Goal: Information Seeking & Learning: Compare options

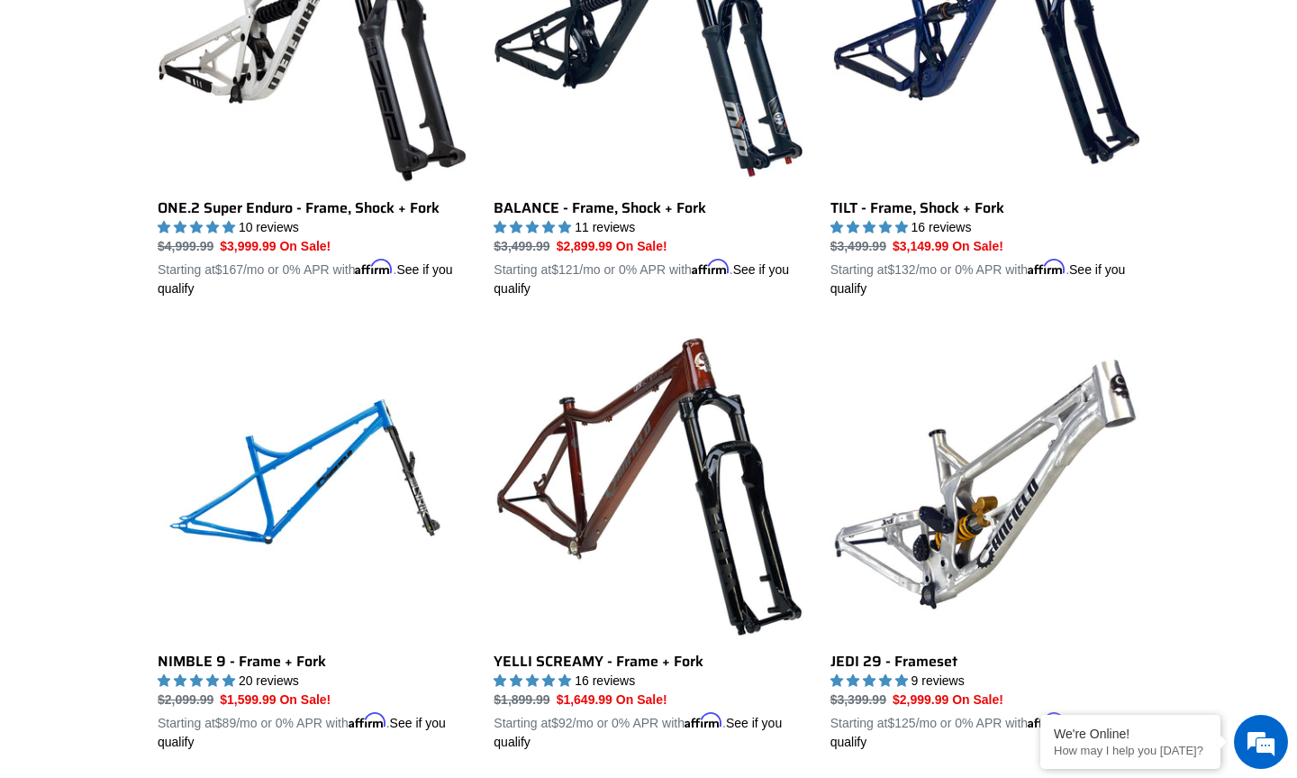
scroll to position [1902, 0]
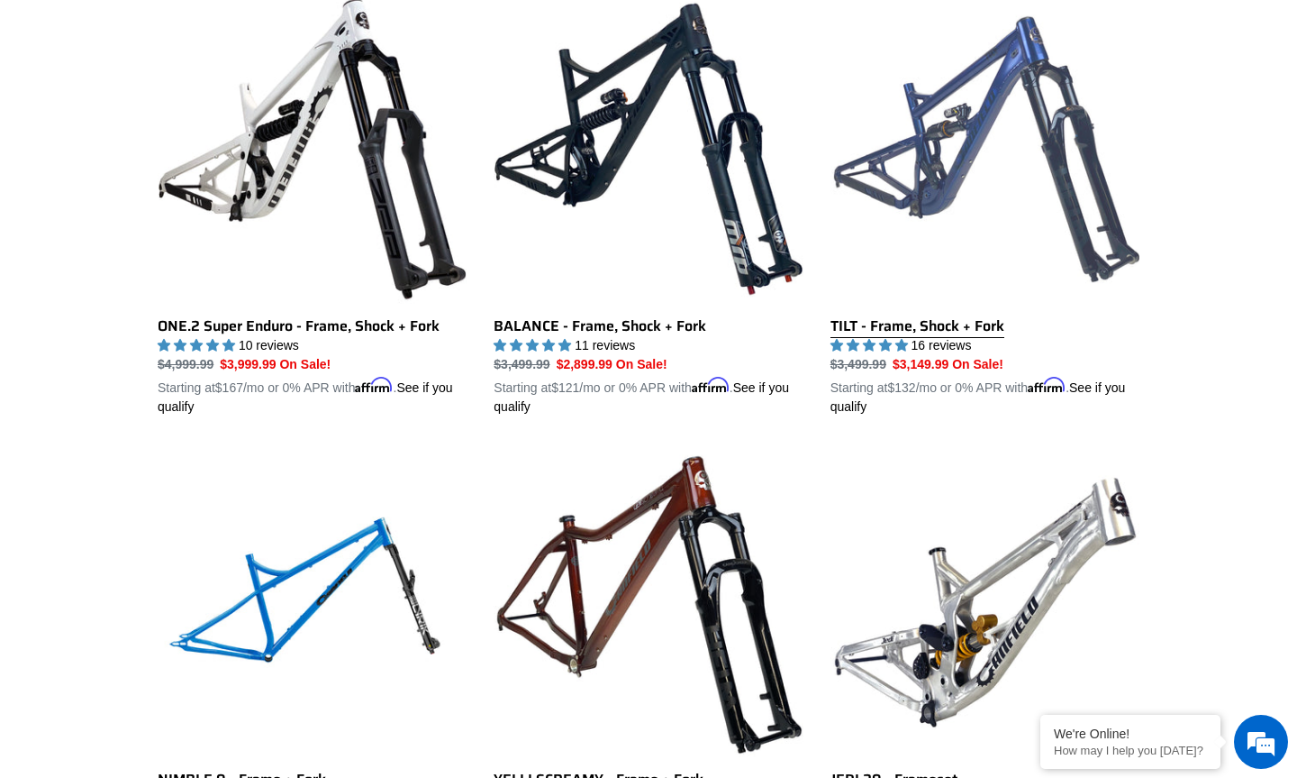
click at [970, 316] on link "TILT - Frame, Shock + Fork" at bounding box center [985, 206] width 309 height 422
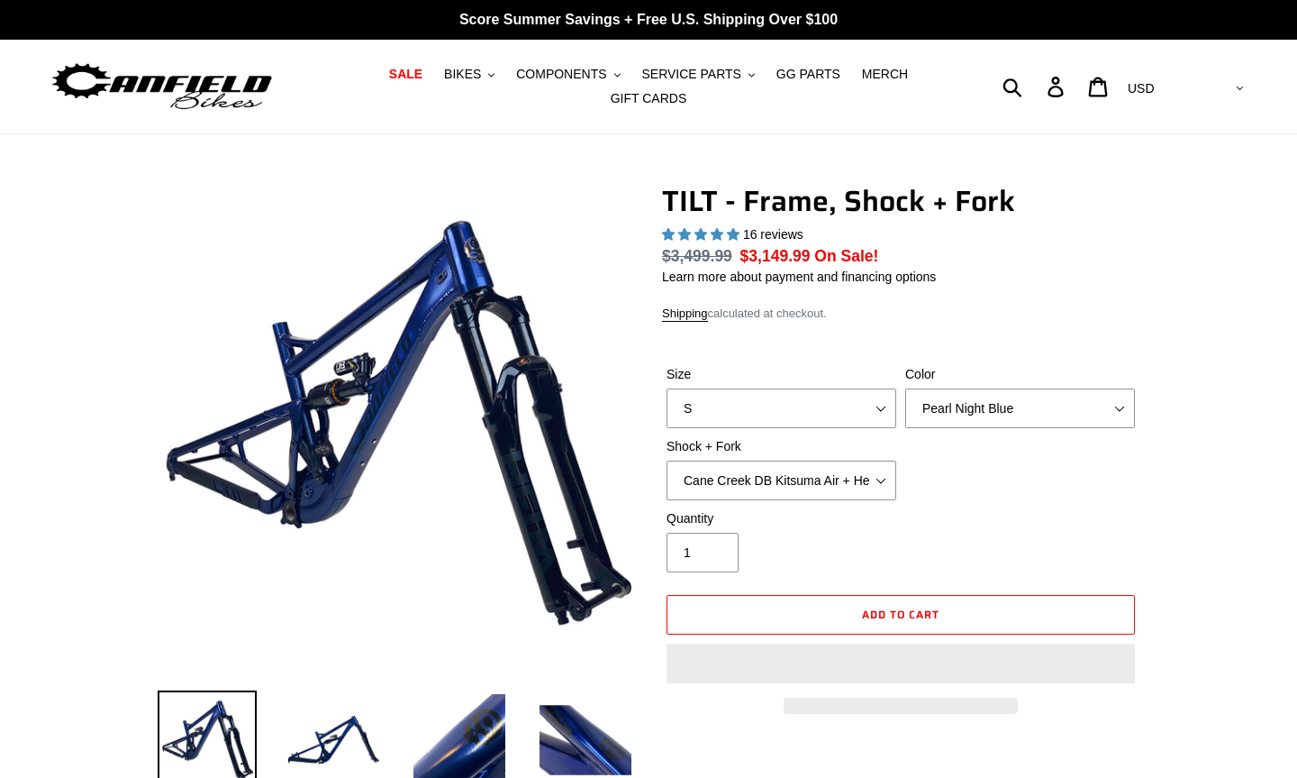
select select "highest-rating"
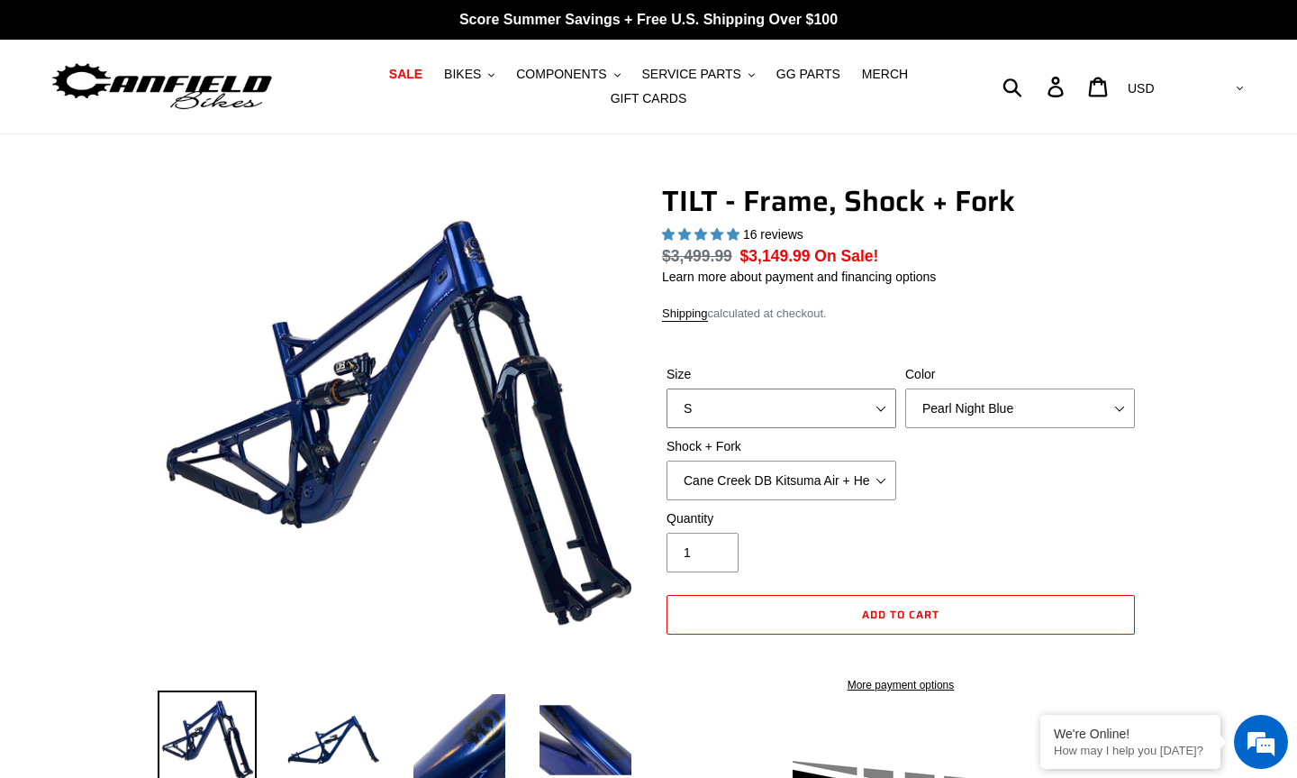
click at [851, 409] on select "S M L XL" at bounding box center [782, 408] width 230 height 40
select select "M"
click at [667, 388] on select "S M L XL" at bounding box center [782, 408] width 230 height 40
click at [1035, 395] on select "Pearl Night Blue" at bounding box center [1020, 408] width 230 height 40
drag, startPoint x: 1035, startPoint y: 395, endPoint x: 857, endPoint y: 473, distance: 194.9
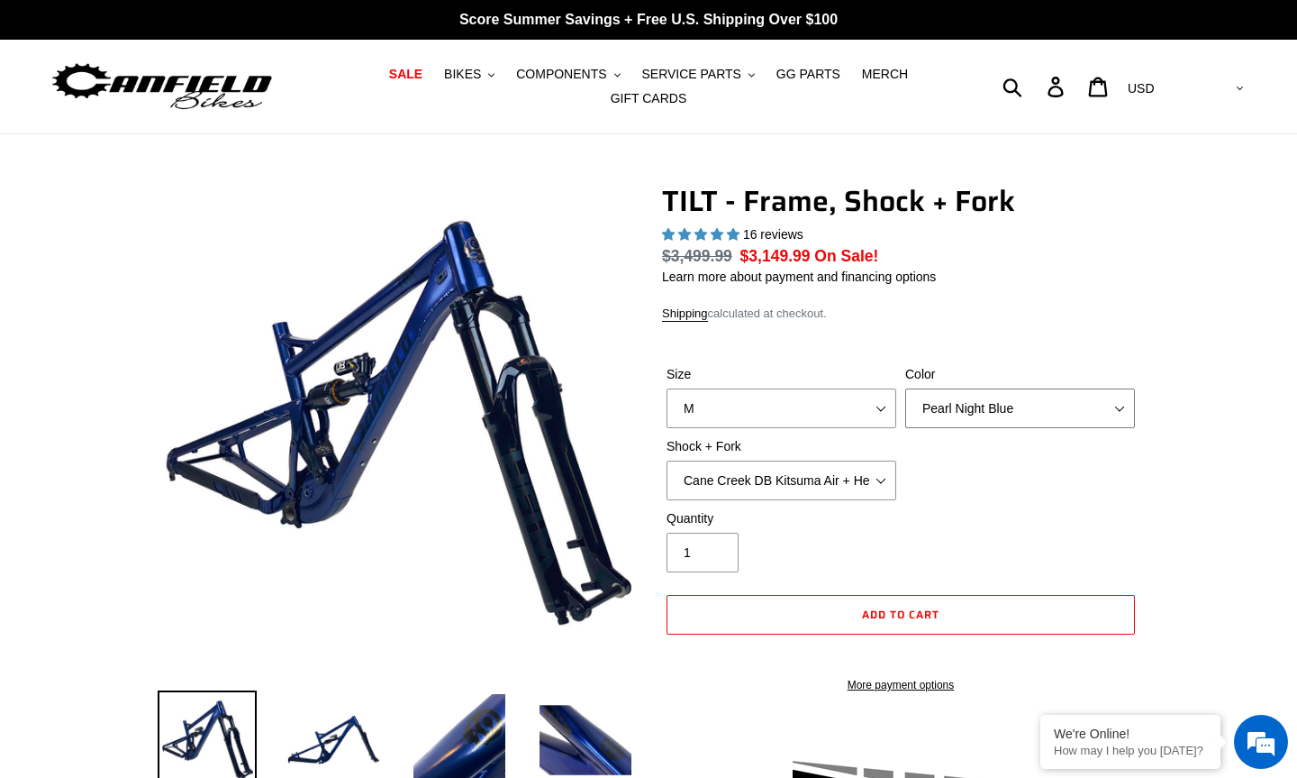
click at [1035, 395] on div "Color Pearl Night Blue" at bounding box center [1020, 396] width 239 height 63
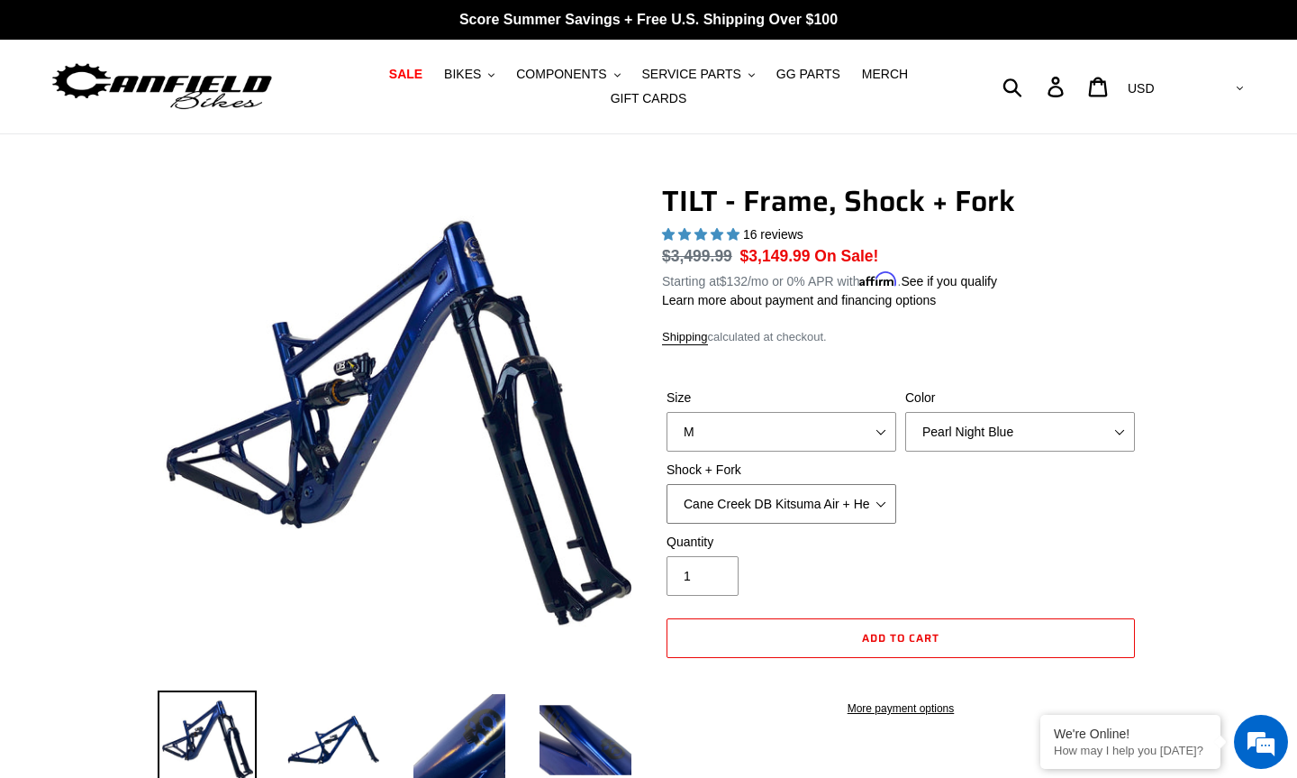
click at [768, 495] on select "Cane Creek DB Kitsuma Air + Helm MKII 140mm Cane Creek DB Kitsuma Air + Fox 36 …" at bounding box center [782, 504] width 230 height 40
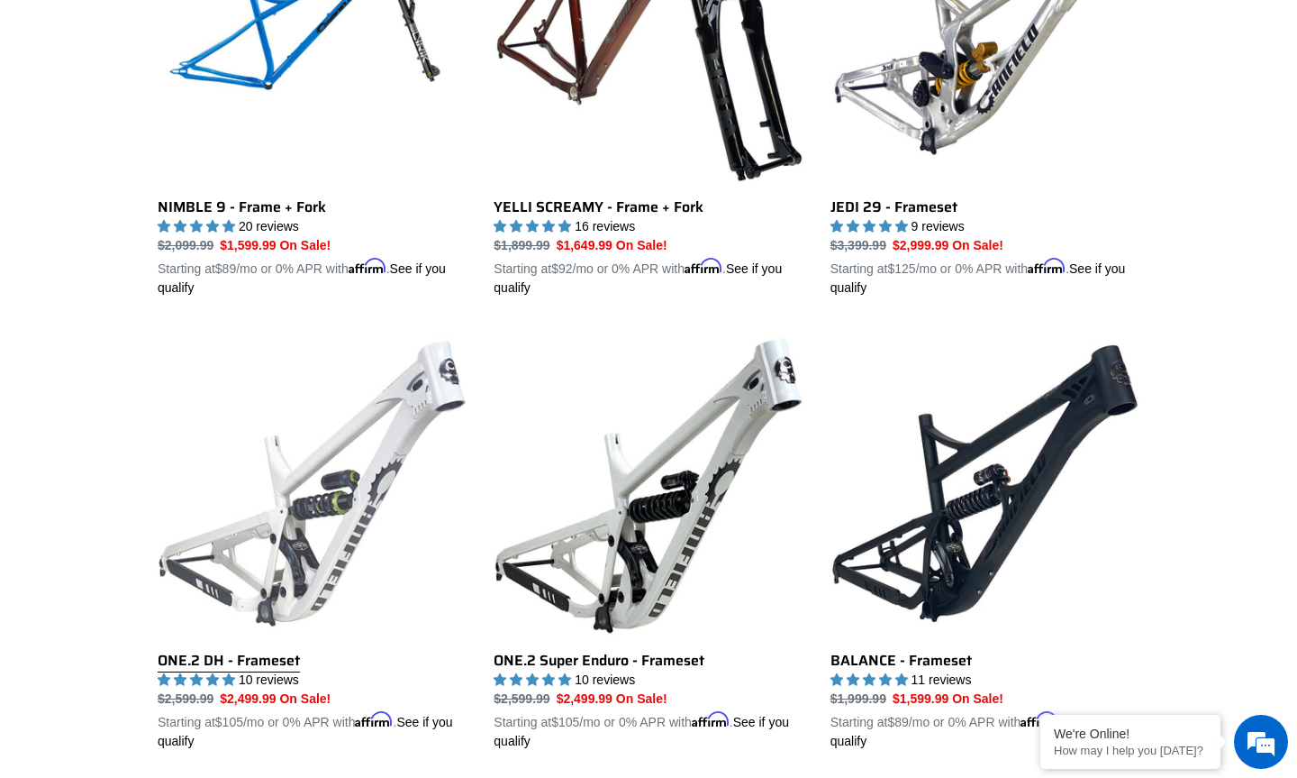
scroll to position [2477, 0]
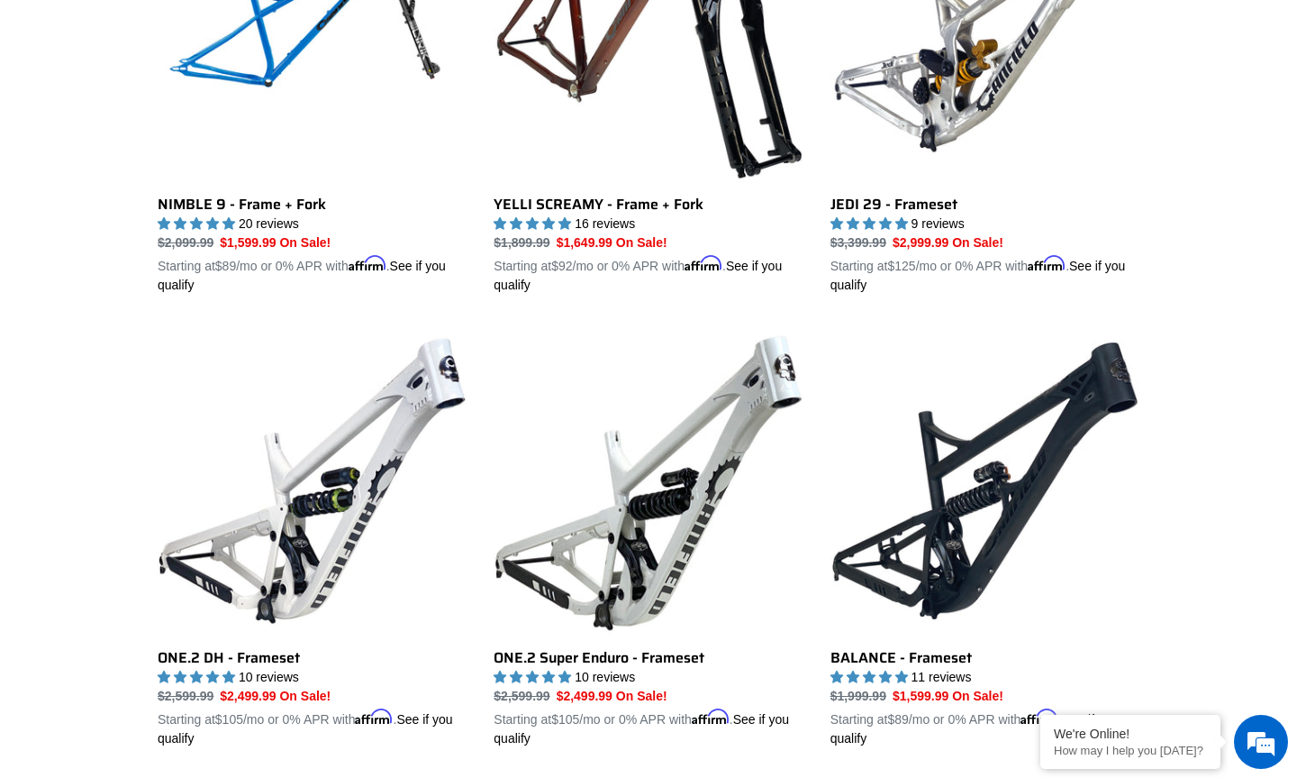
drag, startPoint x: 1297, startPoint y: 414, endPoint x: 1299, endPoint y: 428, distance: 14.7
click at [1297, 428] on html "BEST MTB SALE – Canfield Bikes Skip to content Submit Close search Just added t…" at bounding box center [648, 117] width 1297 height 5189
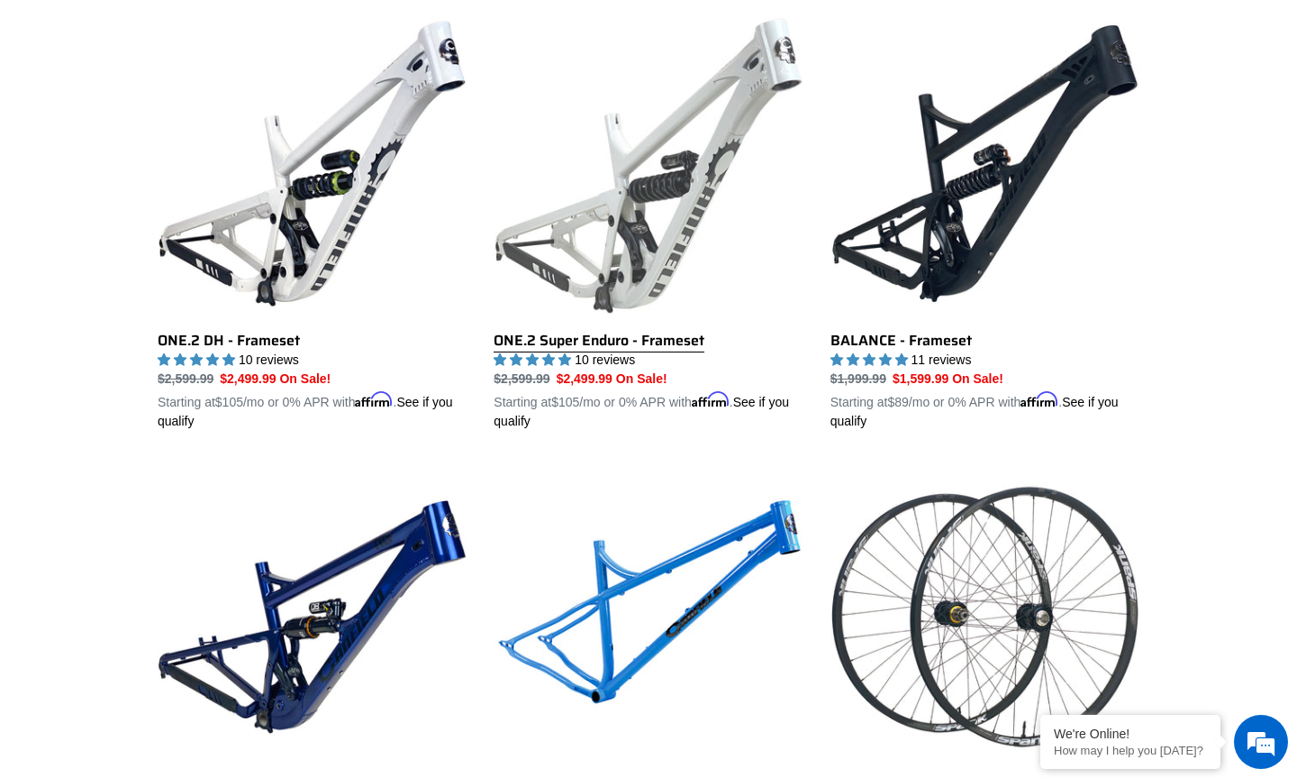
scroll to position [2747, 0]
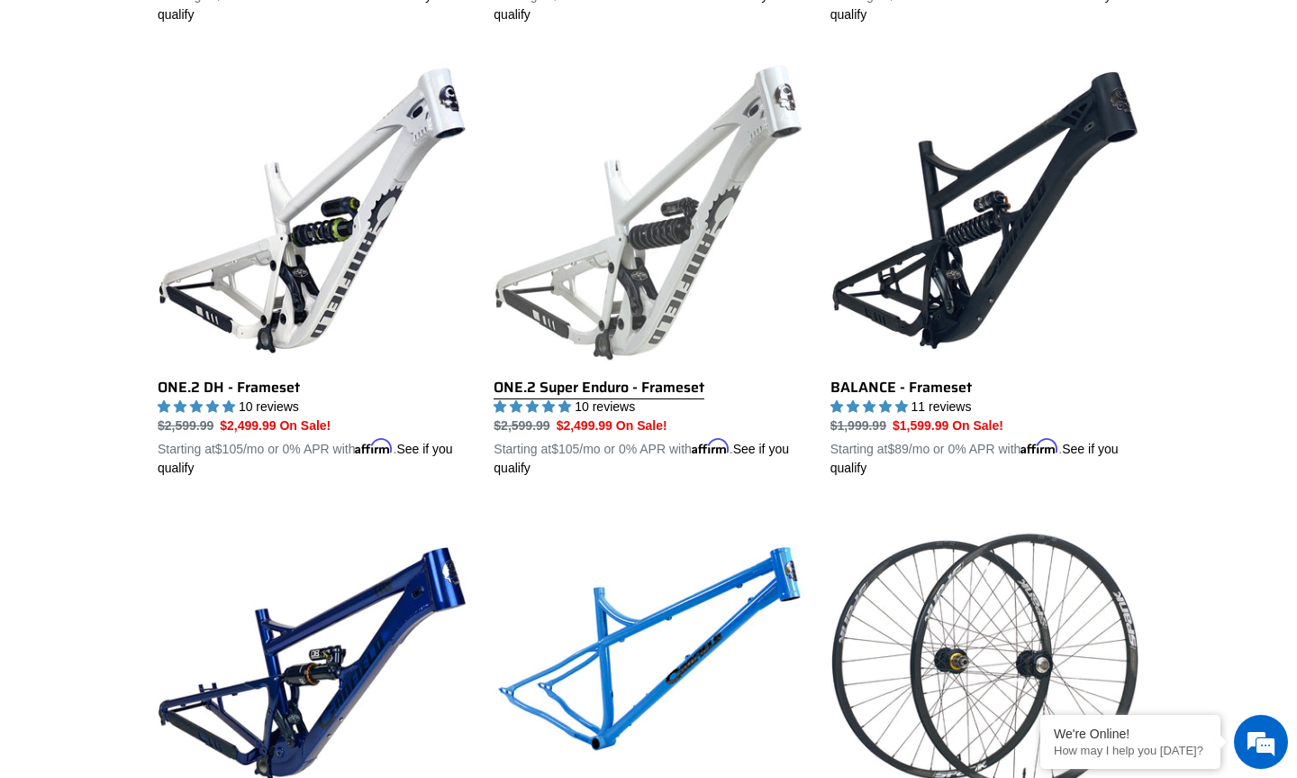
click at [654, 187] on link "ONE.2 Super Enduro - Frameset" at bounding box center [648, 267] width 309 height 422
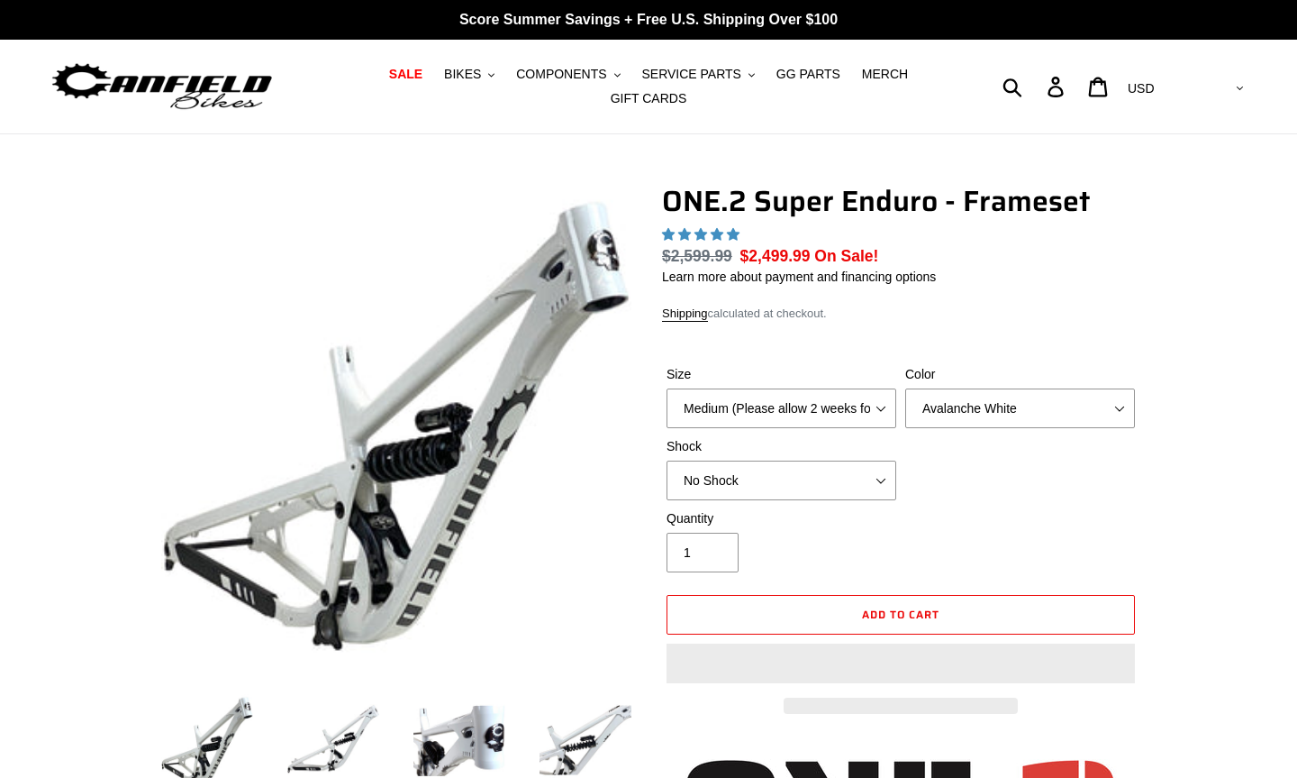
select select "highest-rating"
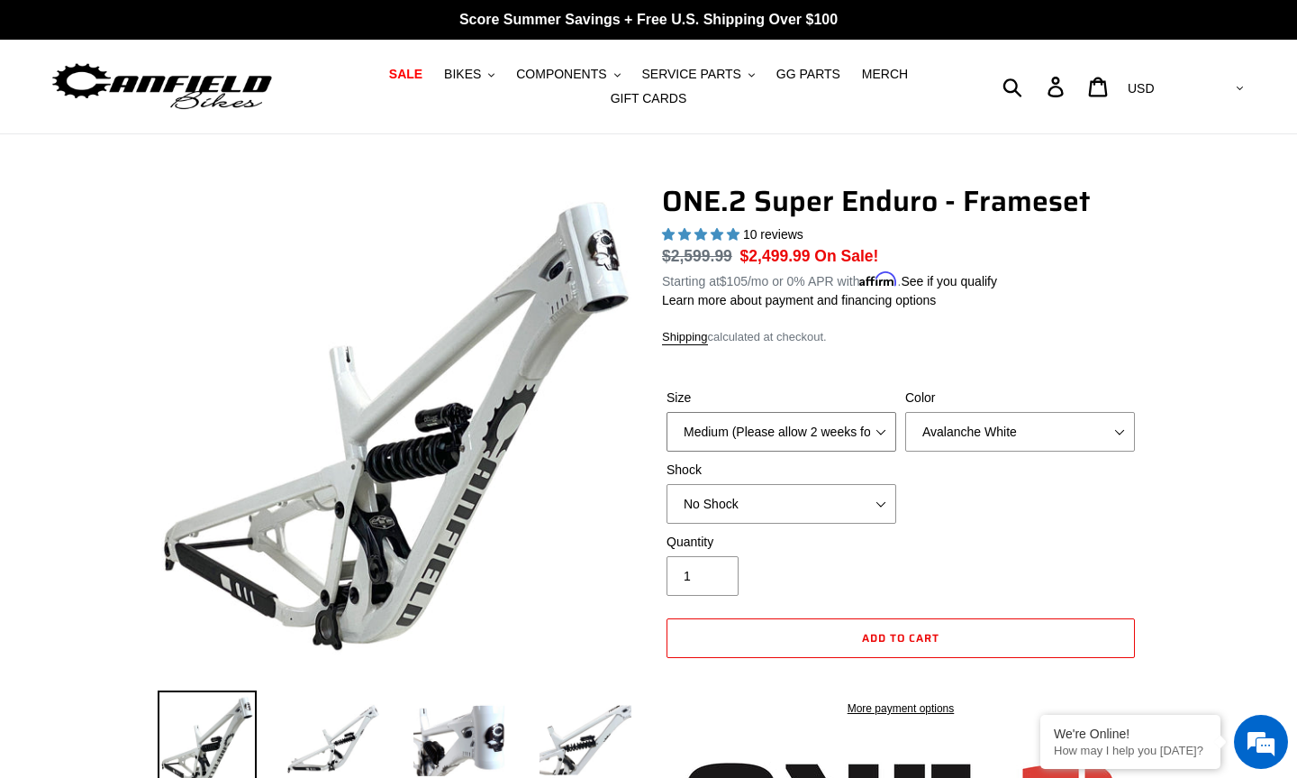
click at [842, 432] on select "Medium (Please allow 2 weeks for delivery) Large (Sold Out)" at bounding box center [782, 432] width 230 height 40
click at [1118, 415] on select "Avalanche White Bentonite Grey" at bounding box center [1020, 432] width 230 height 40
select select "Bentonite Grey"
click at [905, 412] on select "Avalanche White Bentonite Grey" at bounding box center [1020, 432] width 230 height 40
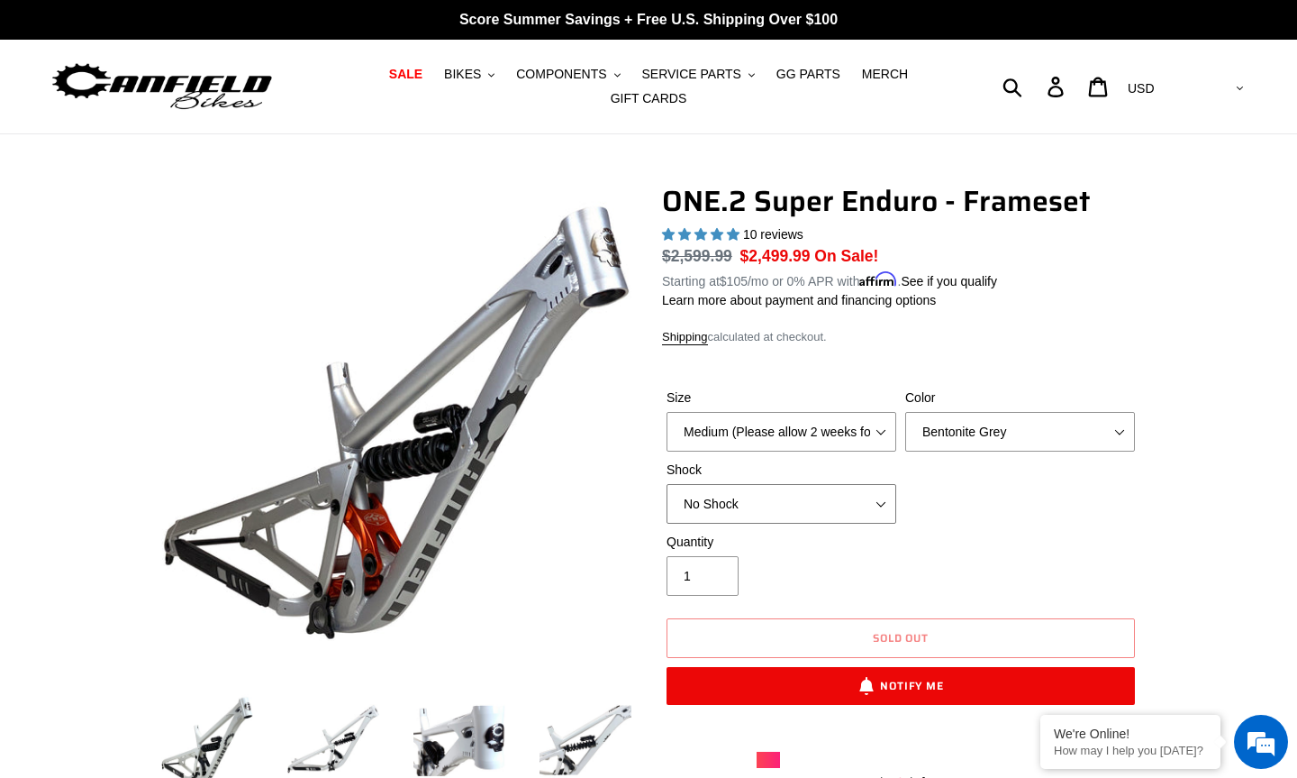
click at [833, 492] on select "No Shock RockShox Vivid Coil" at bounding box center [782, 504] width 230 height 40
click at [667, 484] on select "No Shock RockShox Vivid Coil" at bounding box center [782, 504] width 230 height 40
click at [823, 497] on select "No Shock RockShox Vivid Coil" at bounding box center [782, 504] width 230 height 40
select select "No Shock"
click at [667, 484] on select "No Shock RockShox Vivid Coil" at bounding box center [782, 504] width 230 height 40
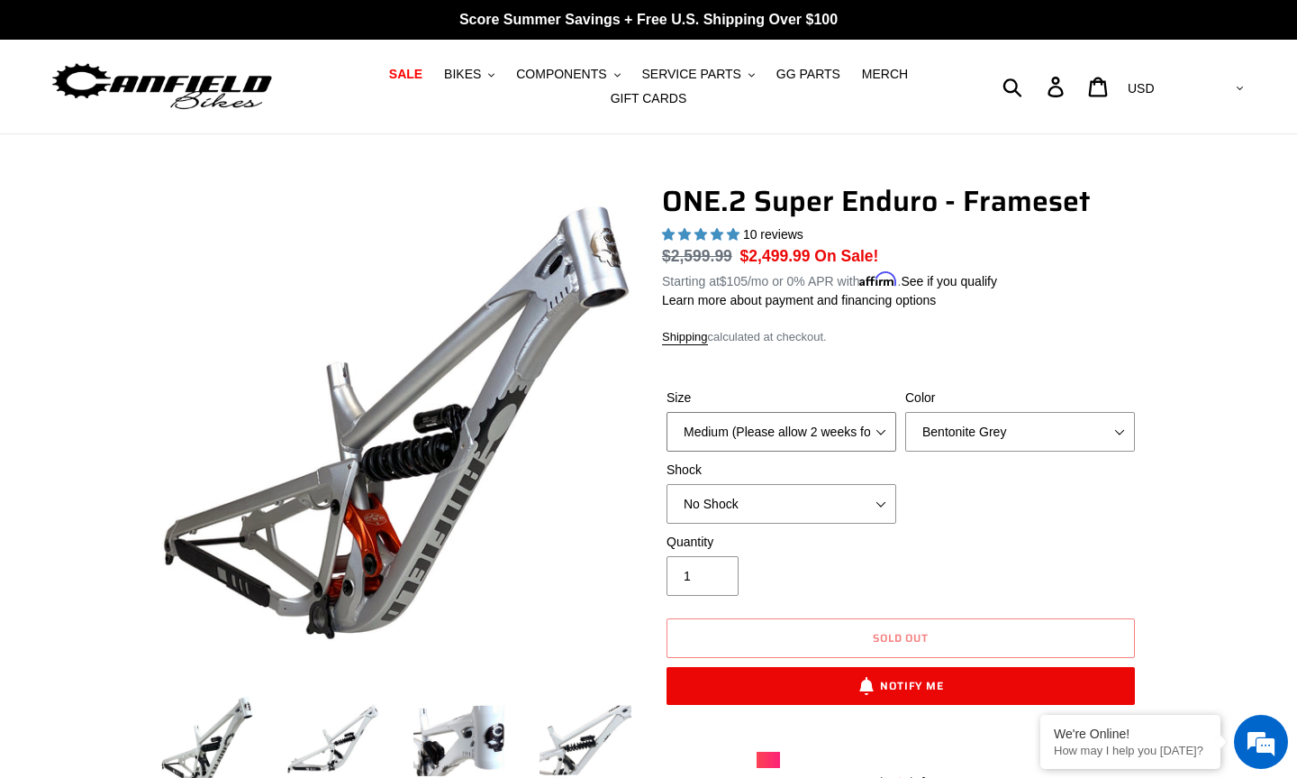
click at [831, 428] on select "Medium (Please allow 2 weeks for delivery) Large (Sold Out)" at bounding box center [782, 432] width 230 height 40
click at [949, 505] on div "Size Medium (Please allow 2 weeks for delivery) Large (Sold Out) Color Avalanch…" at bounding box center [901, 460] width 478 height 144
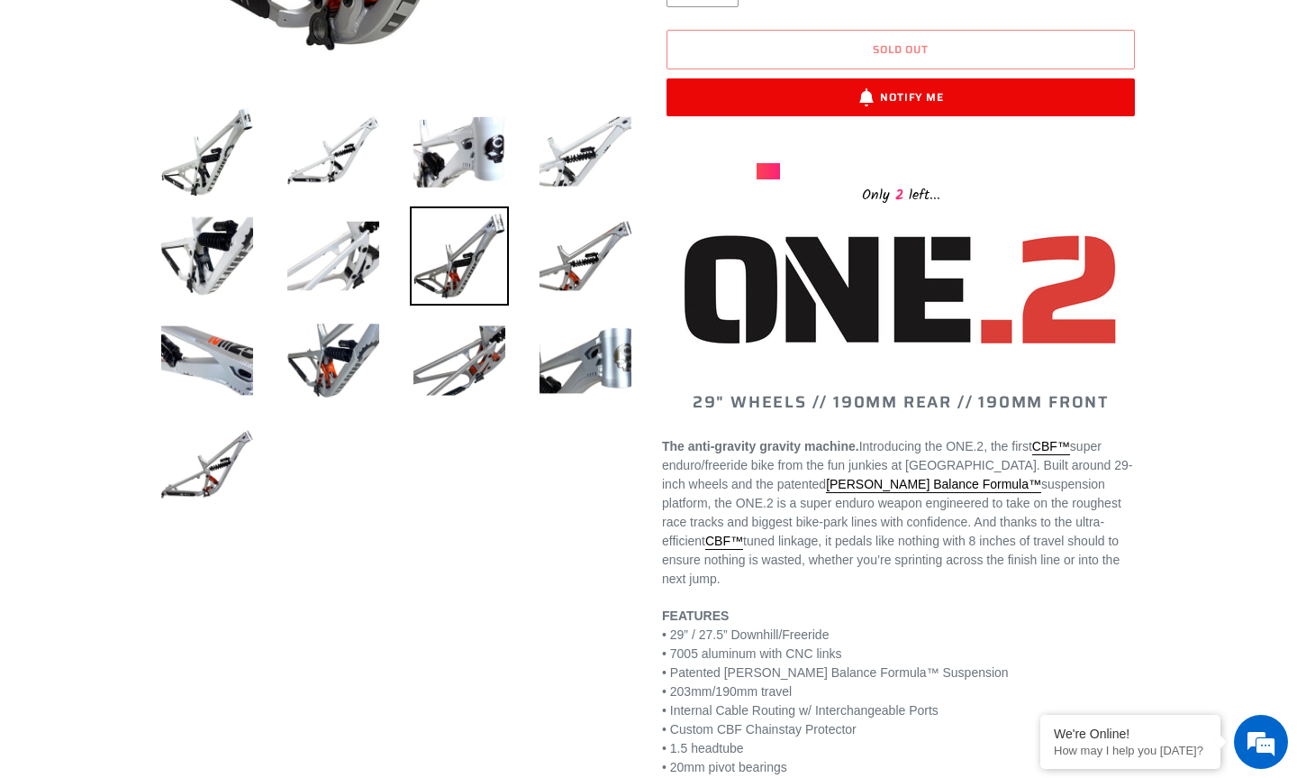
scroll to position [631, 0]
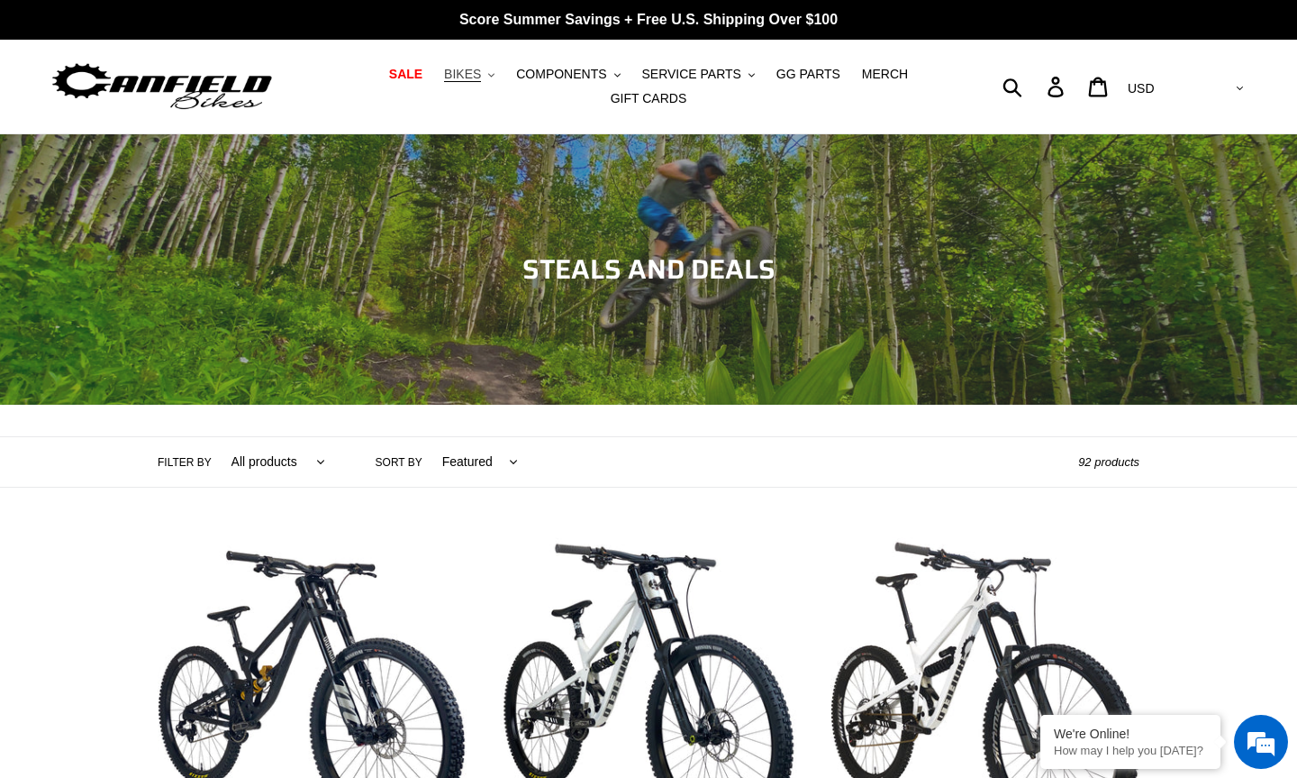
click at [444, 82] on span "BIKES" at bounding box center [462, 74] width 37 height 15
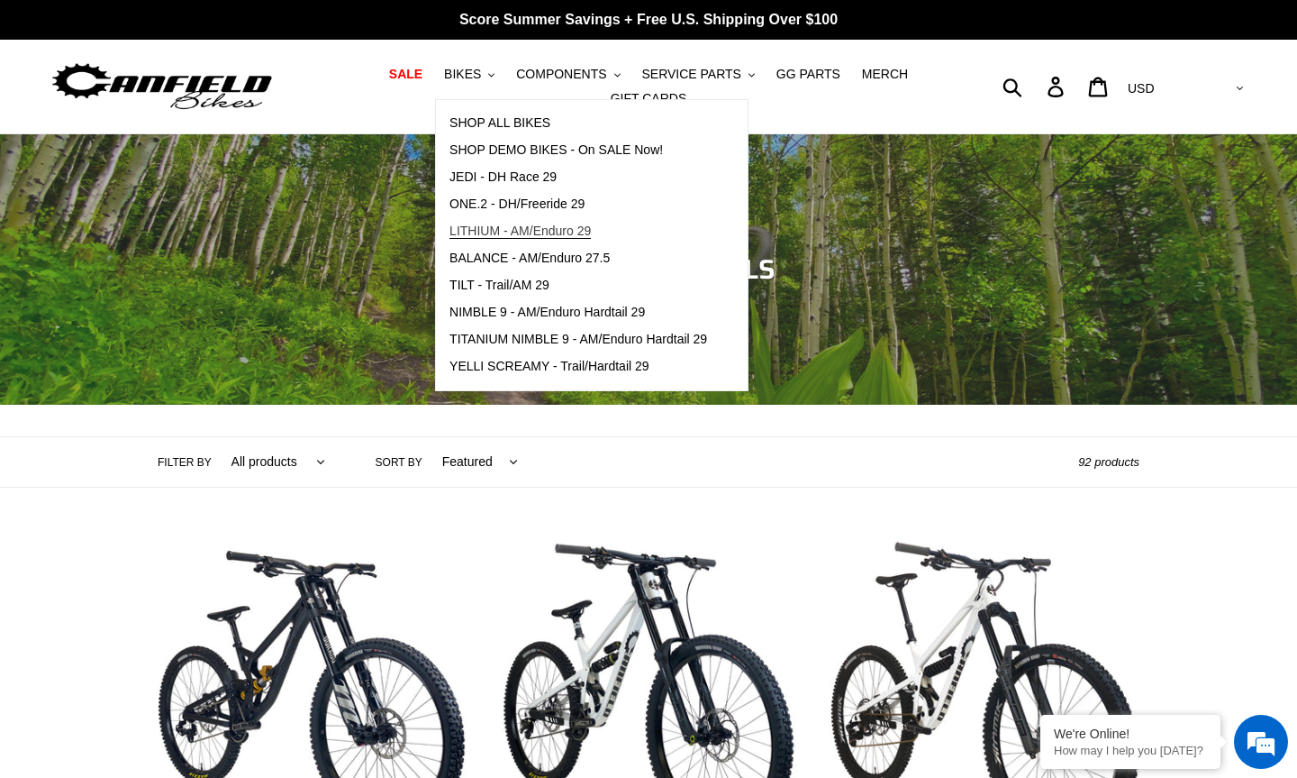
click at [518, 239] on span "LITHIUM - AM/Enduro 29" at bounding box center [520, 230] width 141 height 15
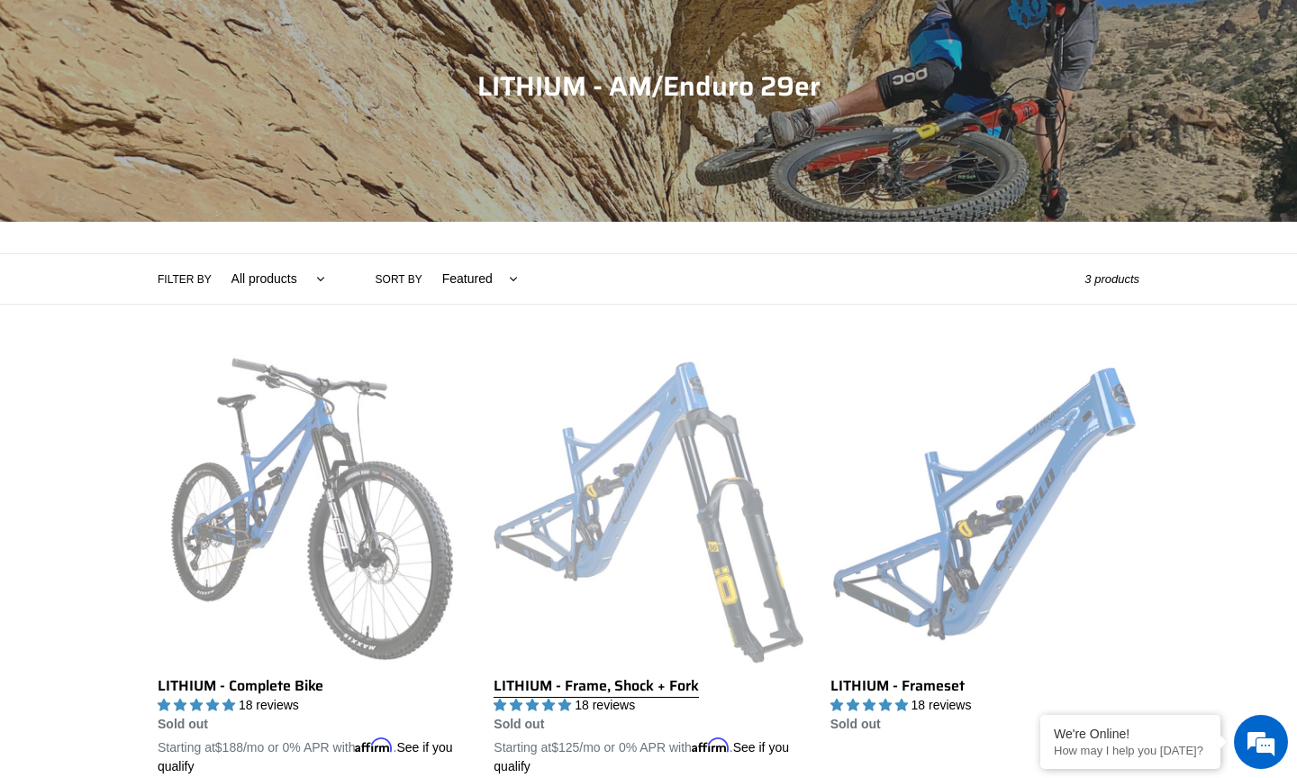
scroll to position [360, 0]
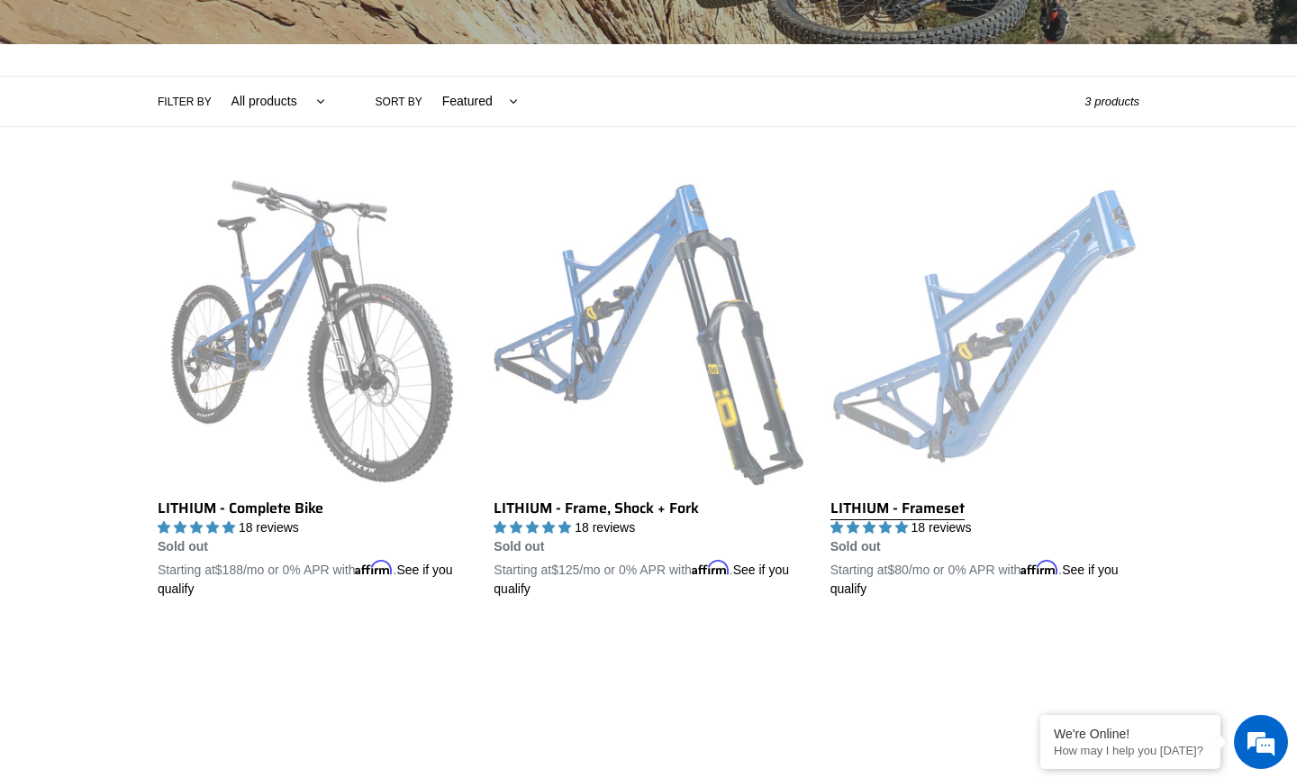
click at [985, 398] on link "LITHIUM - Frameset" at bounding box center [985, 388] width 309 height 422
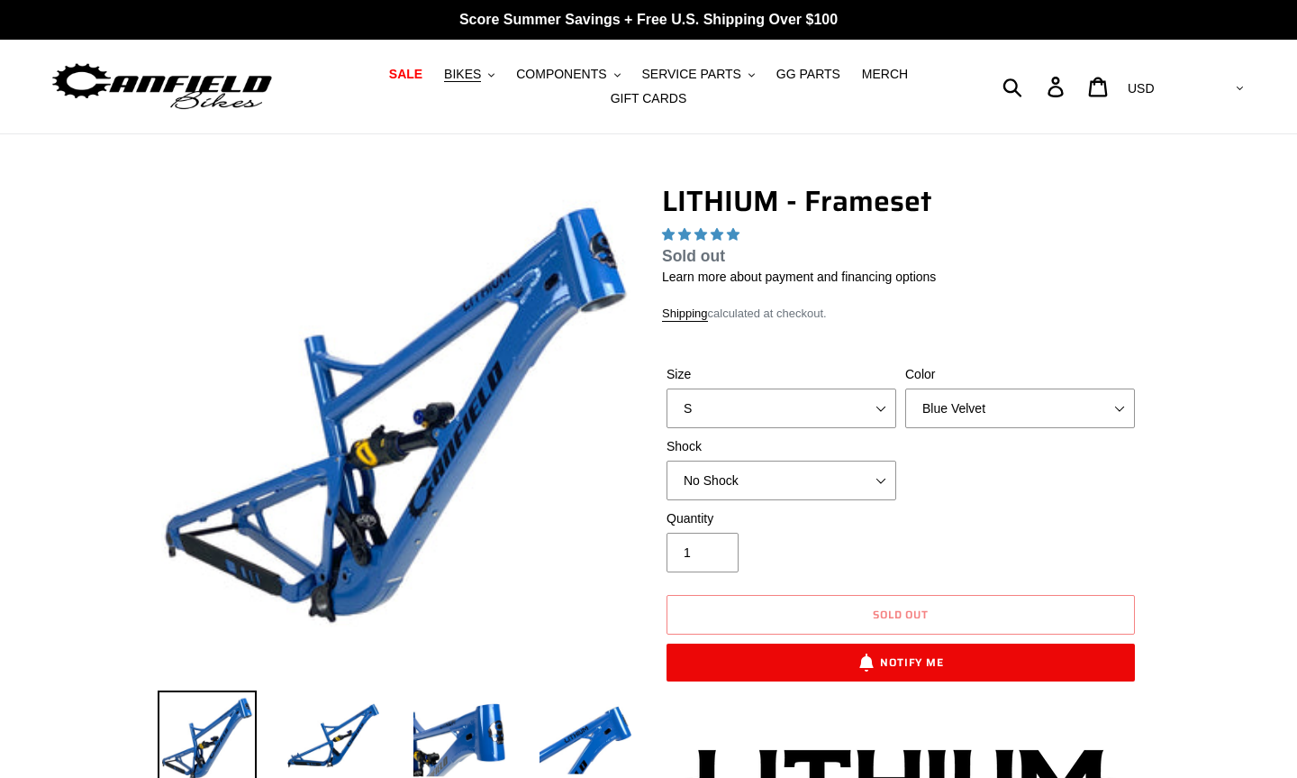
select select "highest-rating"
click at [810, 403] on select "S M L XL" at bounding box center [782, 408] width 230 height 40
select select "M"
click at [667, 388] on select "S M L XL" at bounding box center [782, 408] width 230 height 40
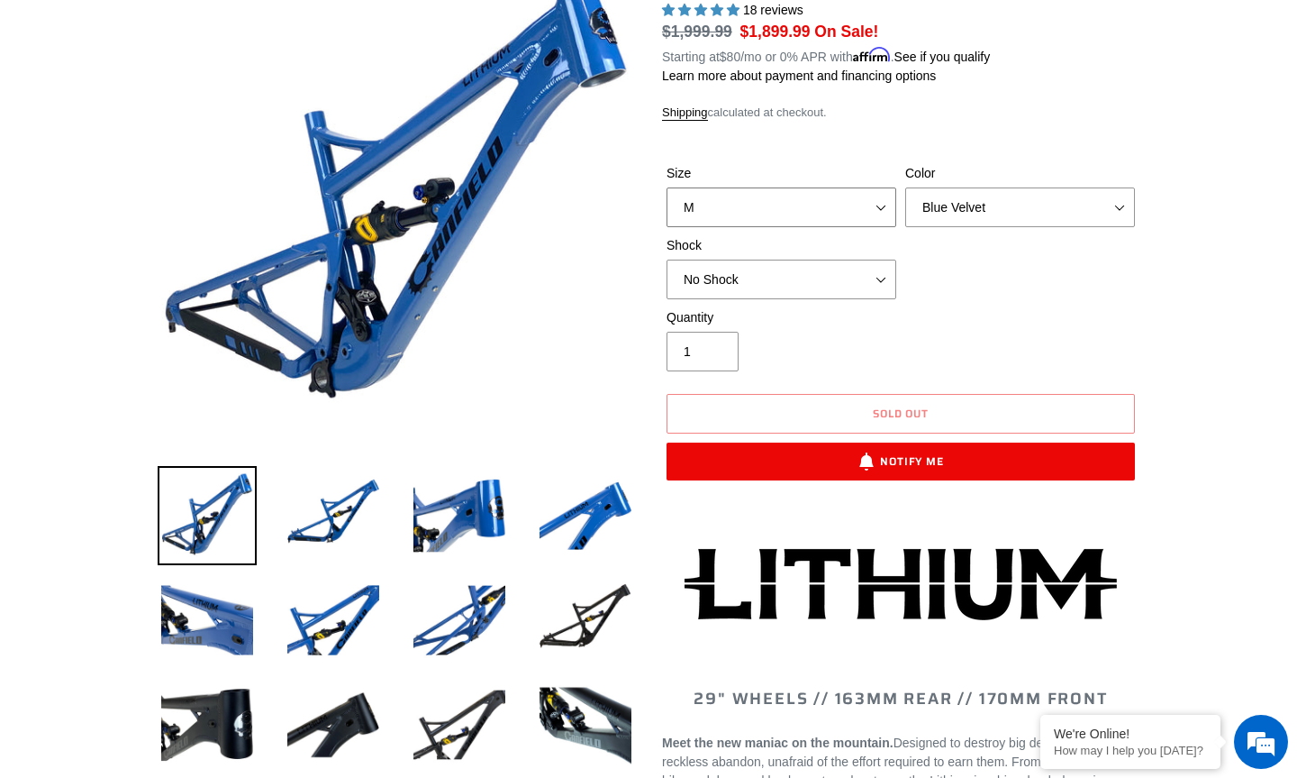
scroll to position [180, 0]
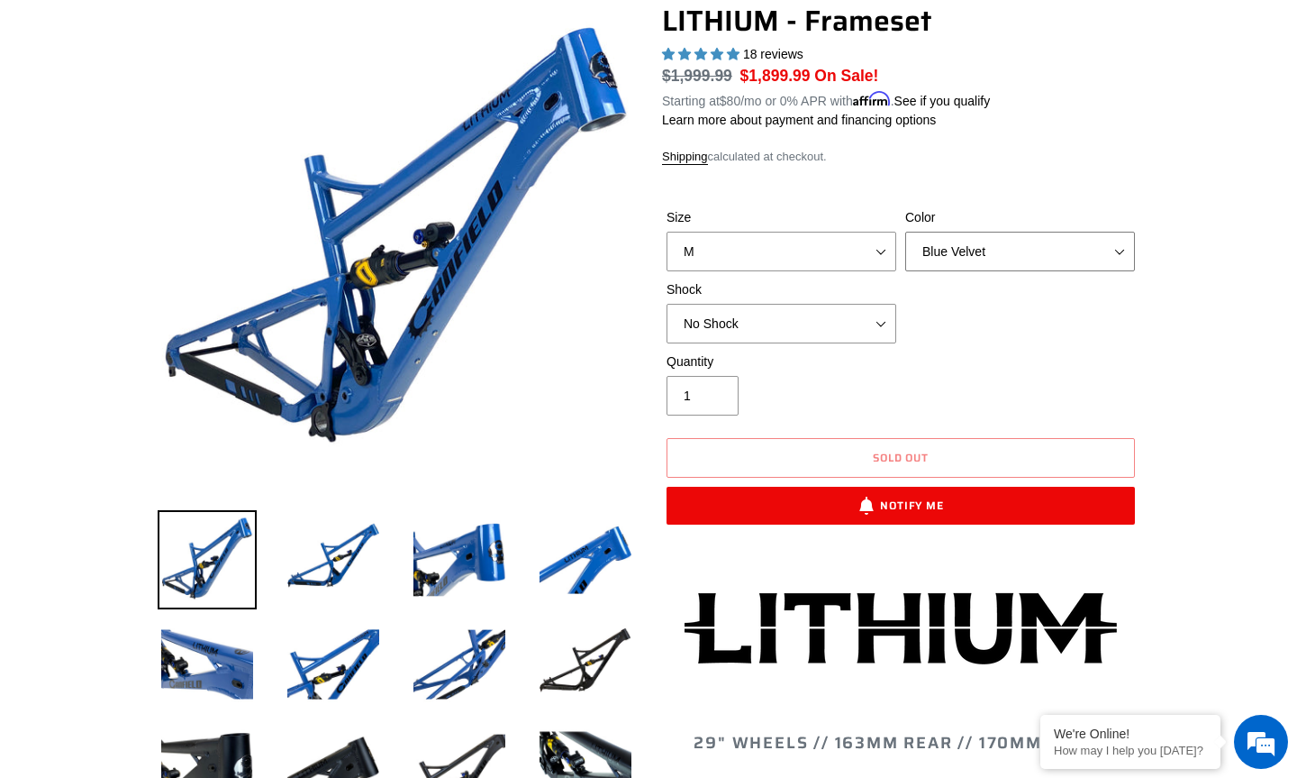
click at [1021, 232] on select "Blue Velvet Stealth Black" at bounding box center [1020, 252] width 230 height 40
click at [850, 308] on select "No Shock Öhlins TTX2 Air Cane Creek DB Kitsuma Air Fox FLOAT X2 Factory Cane Cr…" at bounding box center [782, 324] width 230 height 40
click at [667, 304] on select "No Shock Öhlins TTX2 Air Cane Creek DB Kitsuma Air Fox FLOAT X2 Factory Cane Cr…" at bounding box center [782, 324] width 230 height 40
click at [792, 320] on select "No Shock Öhlins TTX2 Air Cane Creek DB Kitsuma Air Fox FLOAT X2 Factory Cane Cr…" at bounding box center [782, 324] width 230 height 40
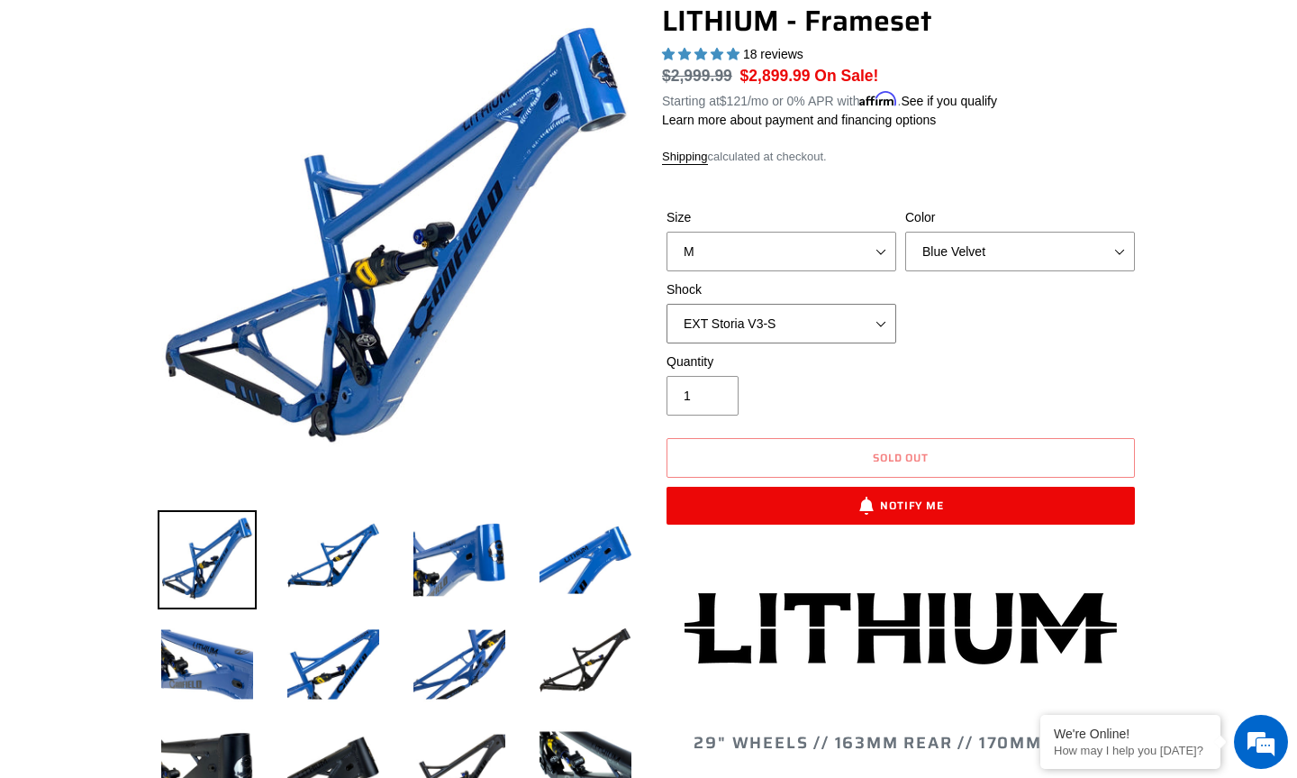
select select "No Shock"
click at [667, 304] on select "No Shock Öhlins TTX2 Air Cane Creek DB Kitsuma Air Fox FLOAT X2 Factory Cane Cr…" at bounding box center [782, 324] width 230 height 40
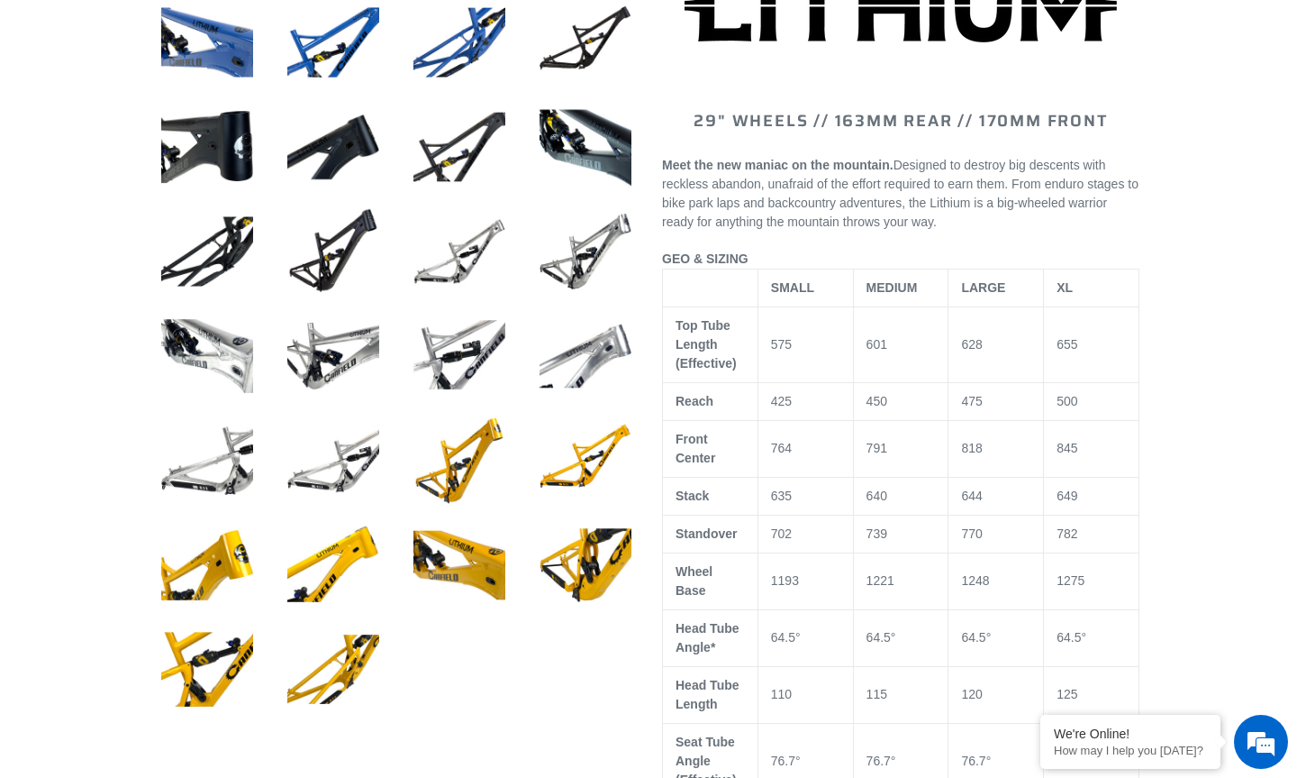
scroll to position [811, 0]
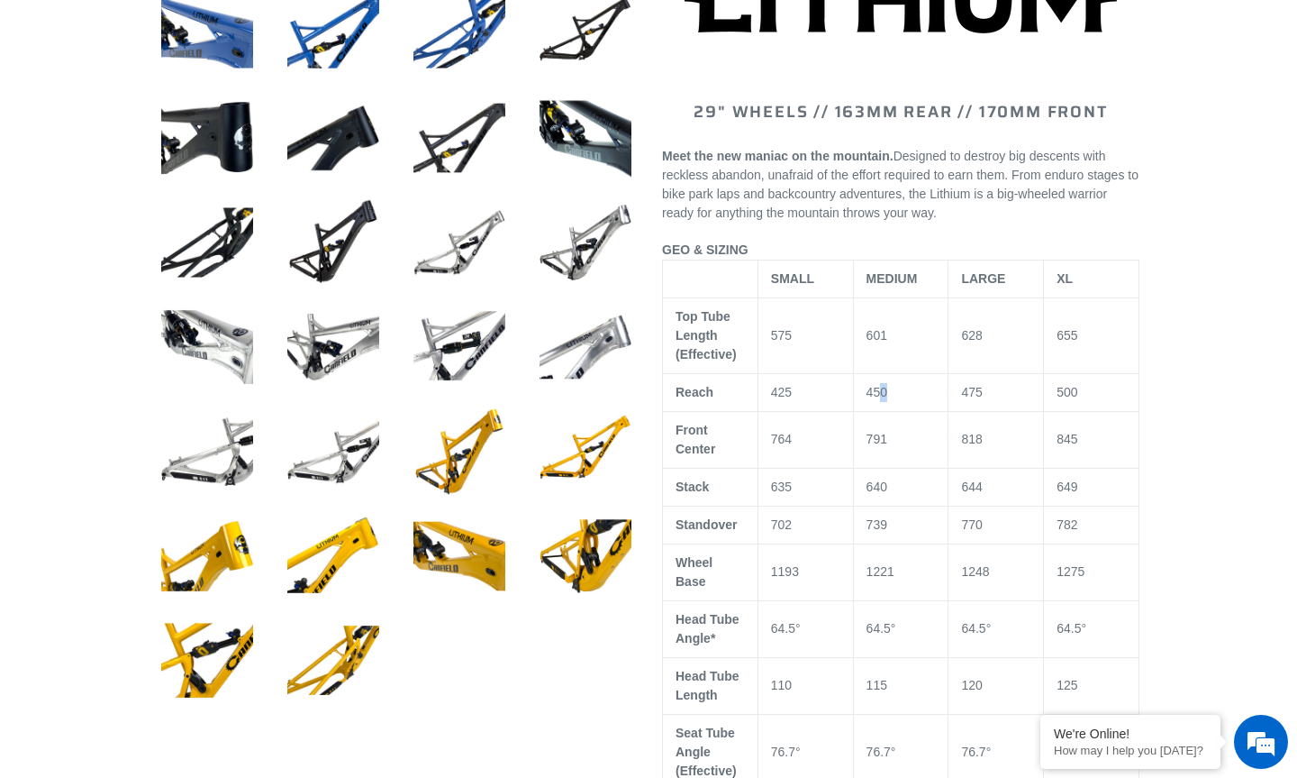
click at [882, 379] on td "450" at bounding box center [901, 392] width 96 height 38
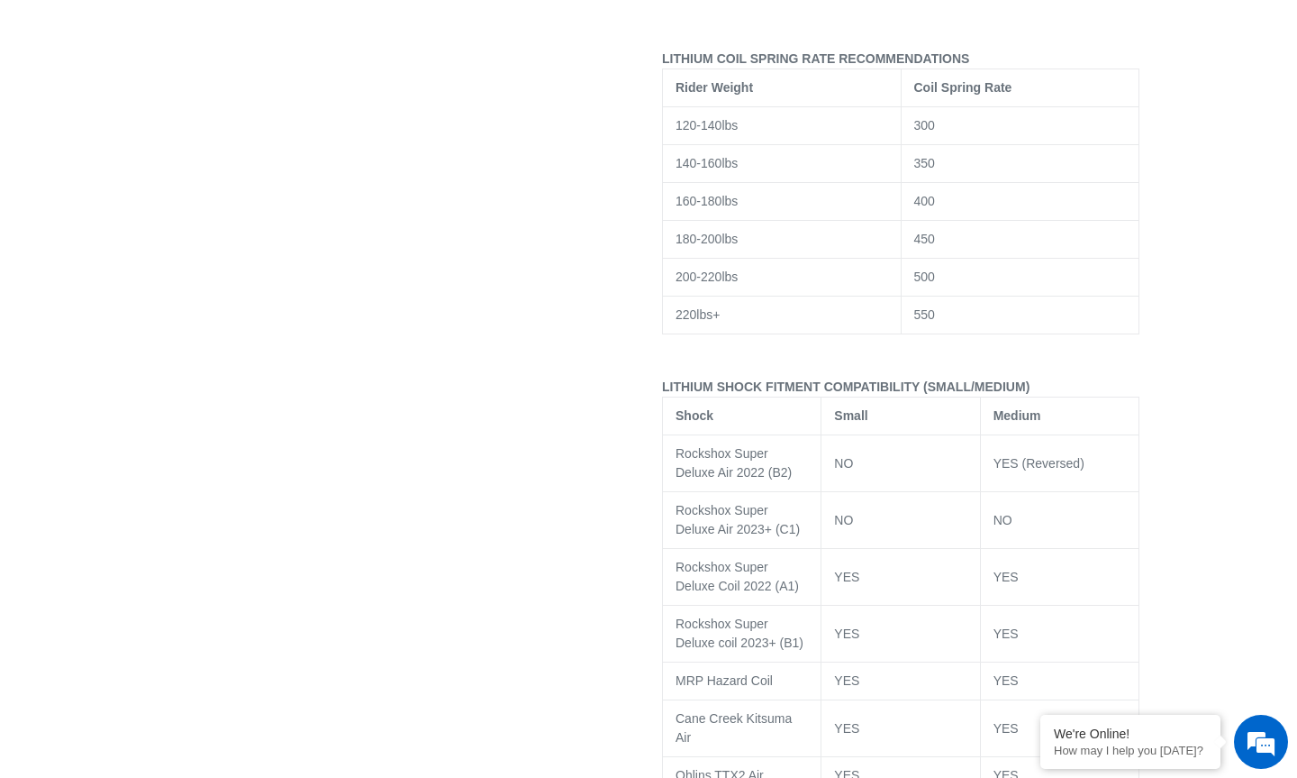
scroll to position [3033, 0]
